Goal: Task Accomplishment & Management: Manage account settings

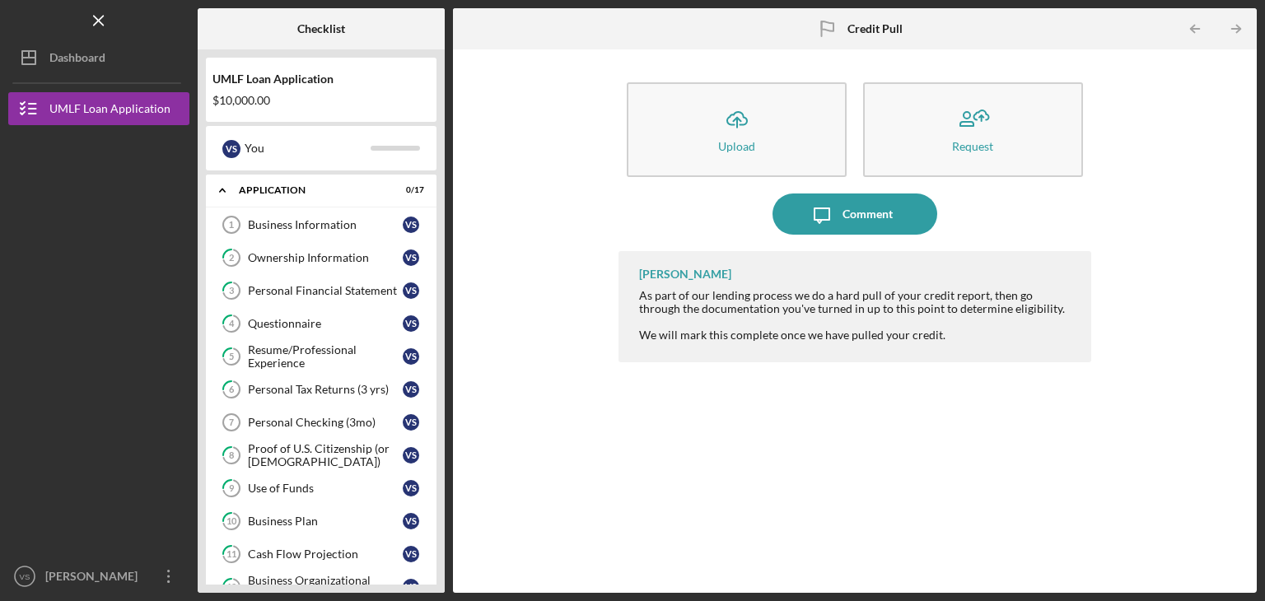
scroll to position [366, 0]
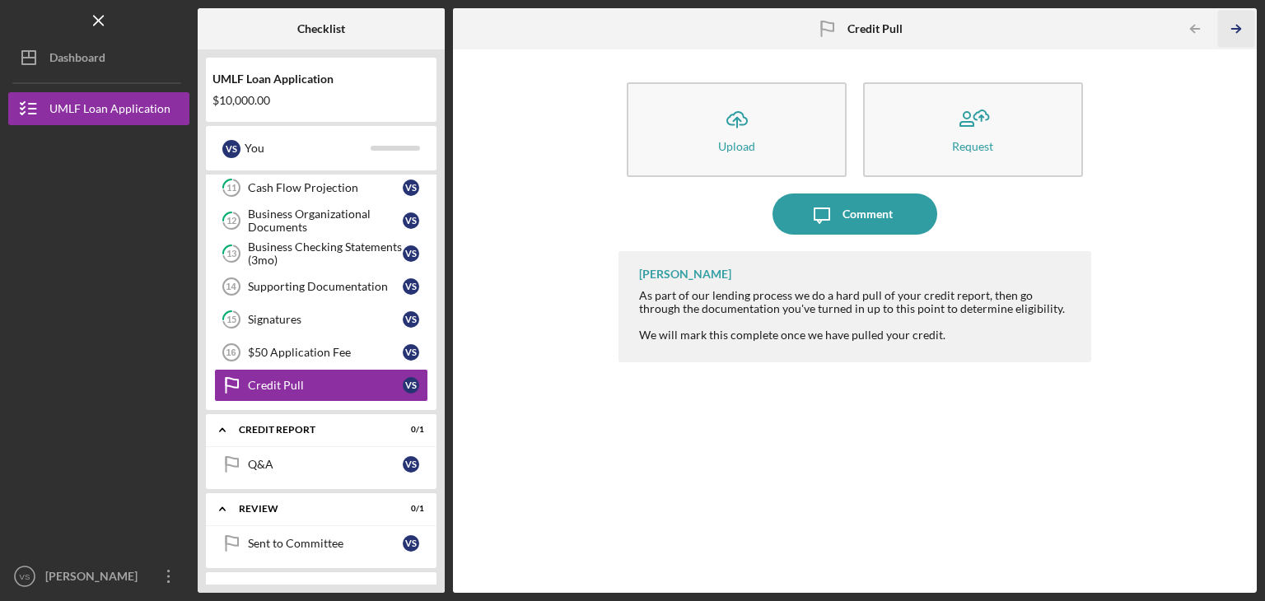
click at [1225, 29] on icon "Icon/Table Pagination Arrow" at bounding box center [1235, 29] width 37 height 37
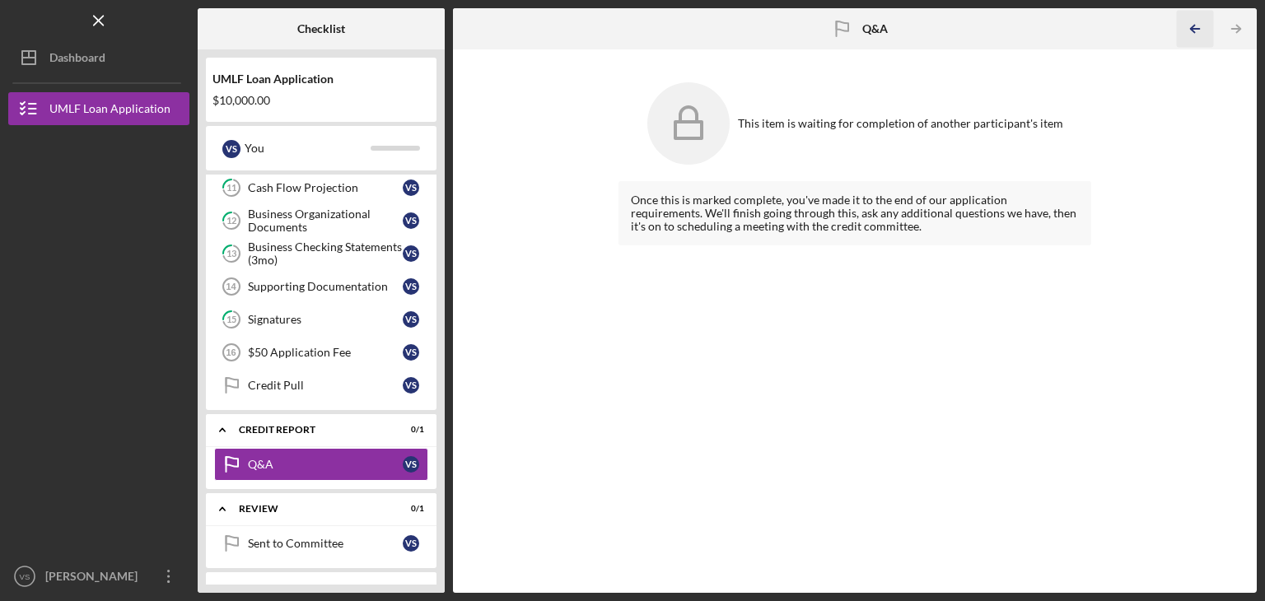
click at [1193, 30] on icon "Icon/Table Pagination Arrow" at bounding box center [1194, 29] width 37 height 37
